Goal: Obtain resource: Download file/media

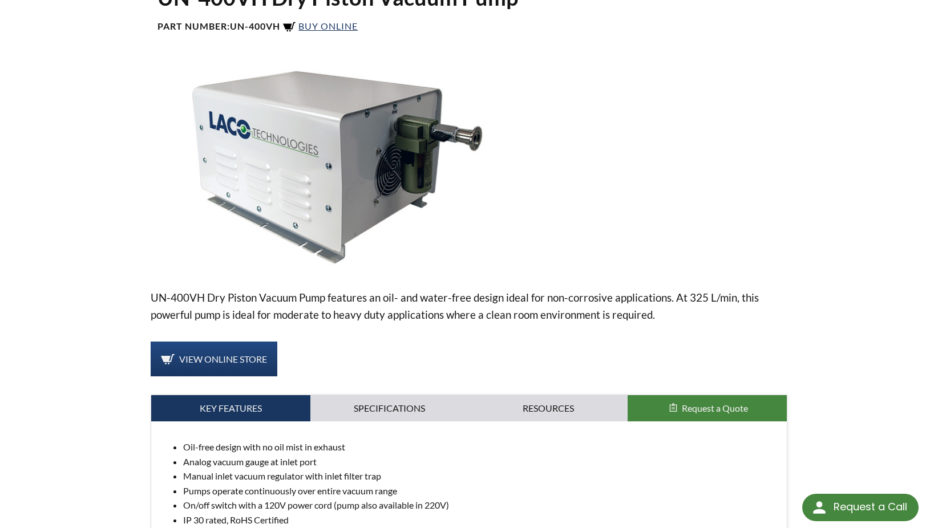
scroll to position [228, 0]
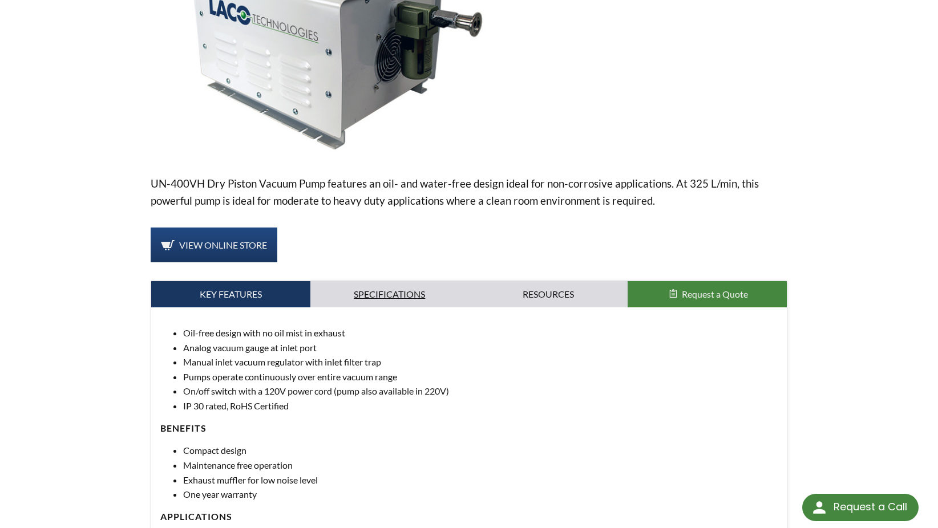
click at [369, 293] on link "Specifications" at bounding box center [389, 294] width 159 height 26
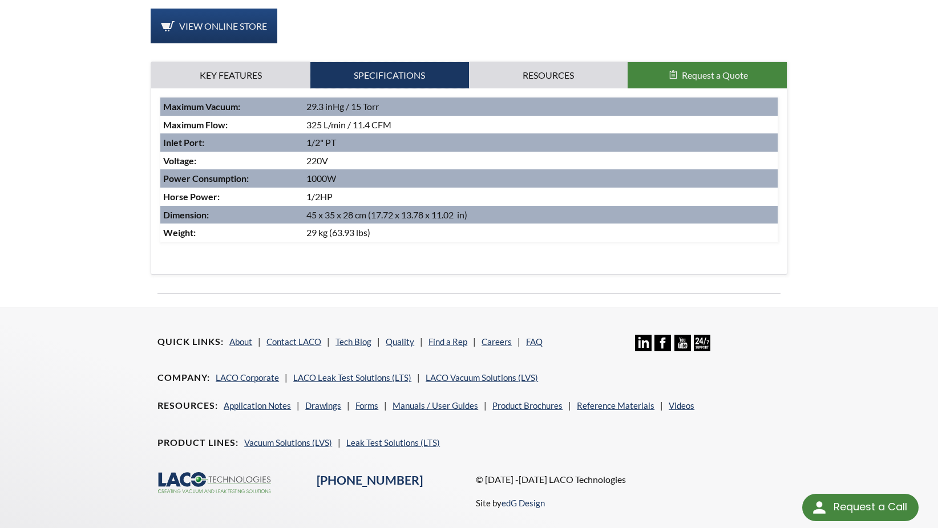
scroll to position [457, 0]
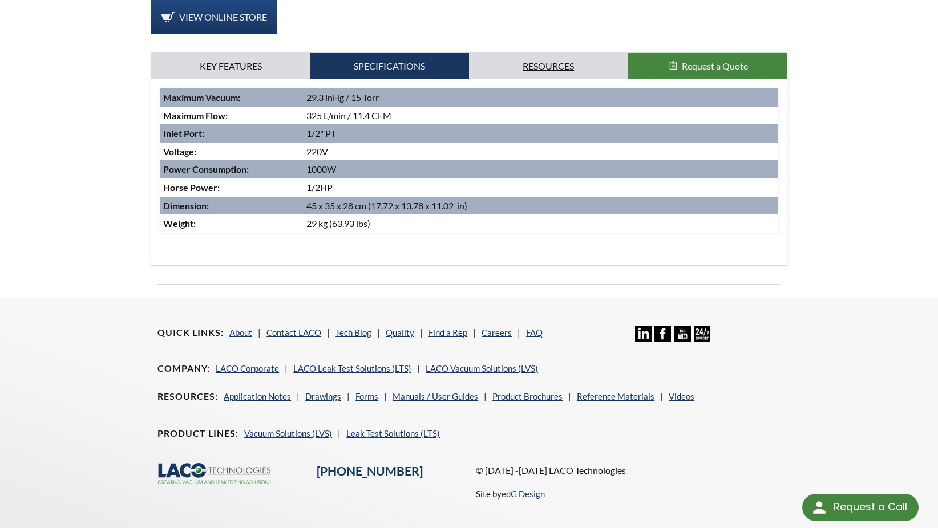
click at [551, 67] on link "Resources" at bounding box center [548, 66] width 159 height 26
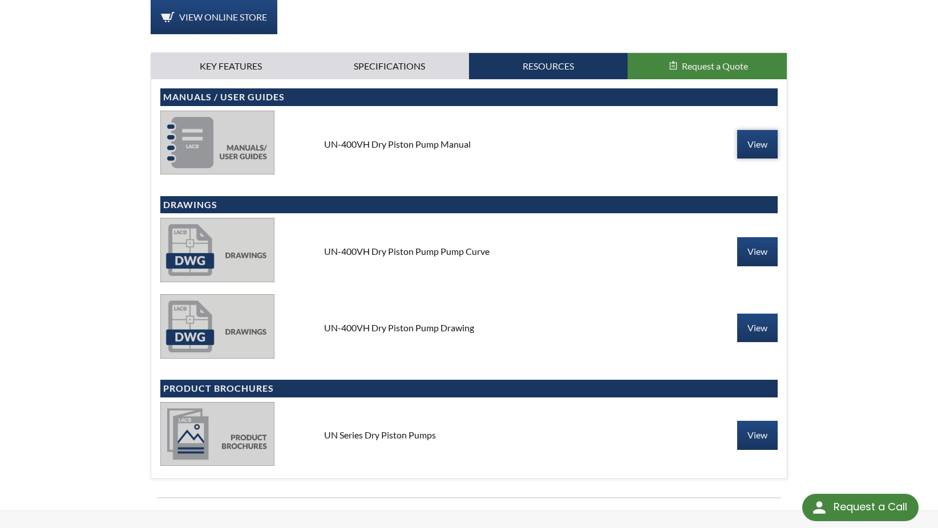
click at [757, 139] on link "View" at bounding box center [757, 144] width 41 height 29
drag, startPoint x: 875, startPoint y: 1, endPoint x: 105, endPoint y: 49, distance: 771.2
click at [105, 49] on div "UN-400VH Dry Piston Vacuum Pump Part Number: UN-400VH Buy Online UN-400VH Dry P…" at bounding box center [469, 75] width 730 height 869
